Goal: Task Accomplishment & Management: Manage account settings

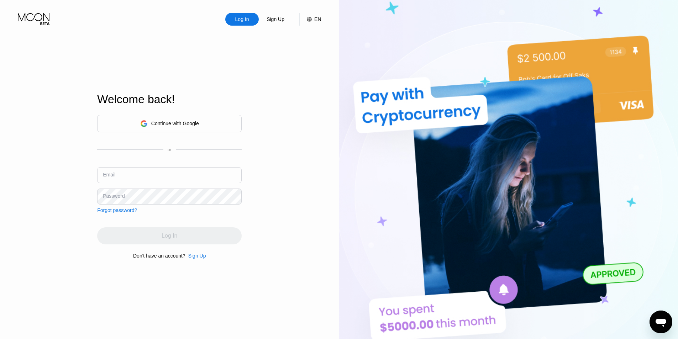
click at [218, 127] on div "Continue with Google" at bounding box center [169, 123] width 144 height 17
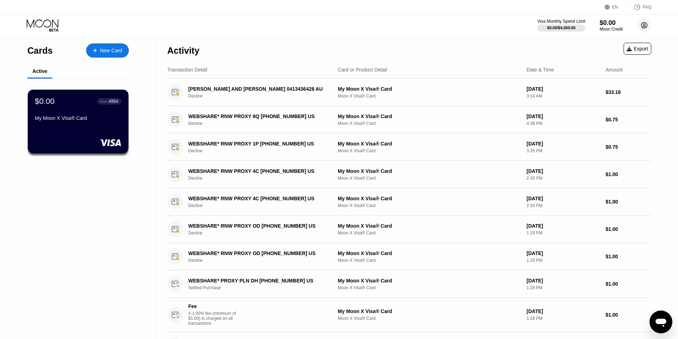
click at [650, 23] on circle at bounding box center [644, 25] width 14 height 14
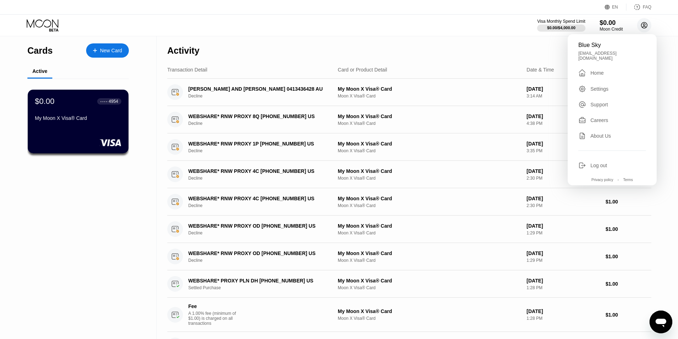
click at [650, 23] on circle at bounding box center [644, 25] width 14 height 14
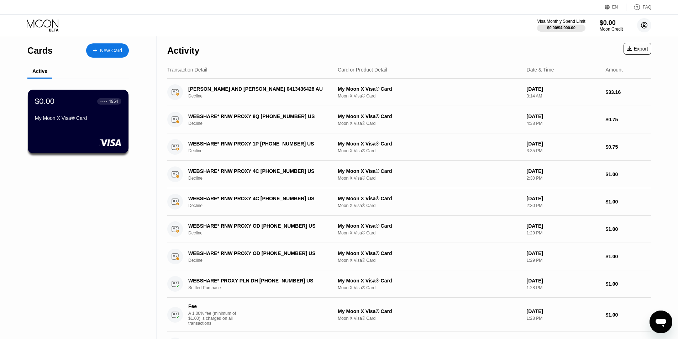
click at [650, 23] on circle at bounding box center [644, 25] width 14 height 14
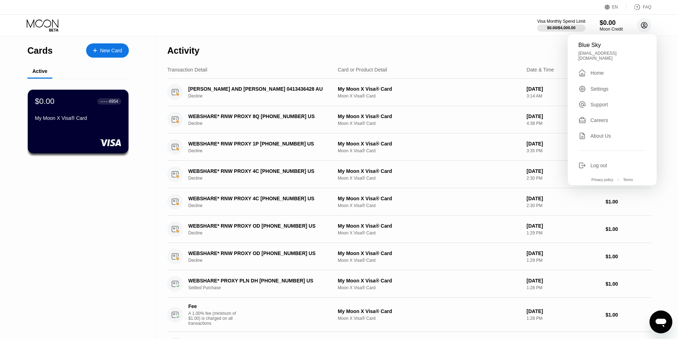
click at [650, 23] on circle at bounding box center [644, 25] width 14 height 14
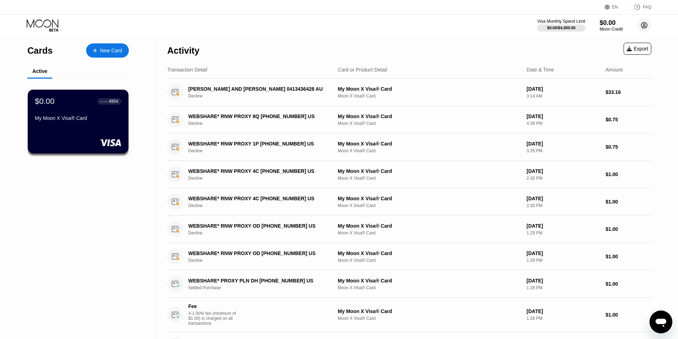
click at [649, 23] on circle at bounding box center [644, 25] width 14 height 14
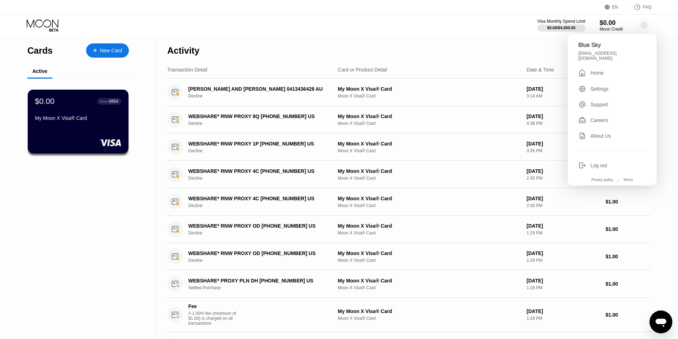
click at [649, 23] on circle at bounding box center [644, 25] width 14 height 14
